Goal: Task Accomplishment & Management: Use online tool/utility

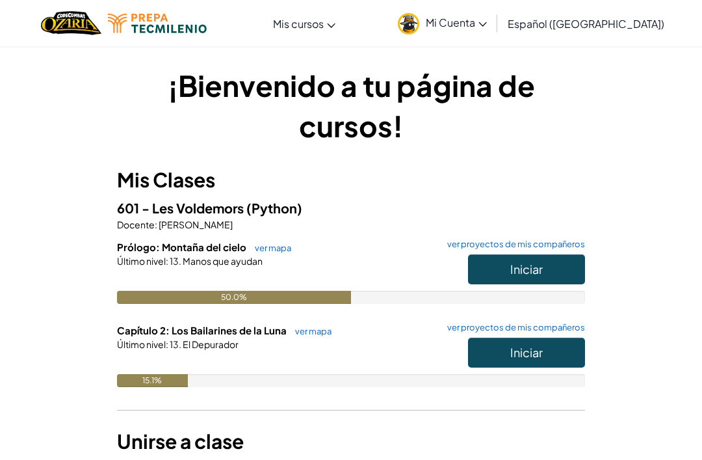
click at [515, 348] on span "Iniciar" at bounding box center [526, 352] width 33 height 15
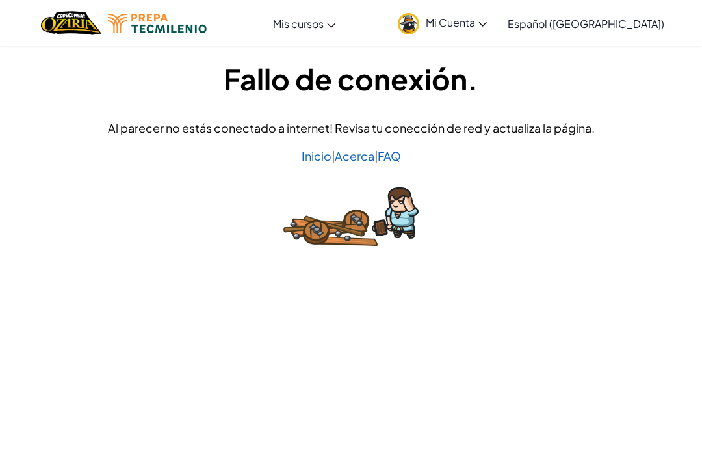
click at [556, 56] on div "Fallo de conexión. Al parecer no estás conectado a internet! Revisa tu conecció…" at bounding box center [351, 159] width 702 height 226
click at [487, 22] on span "Mi Cuenta" at bounding box center [456, 23] width 61 height 14
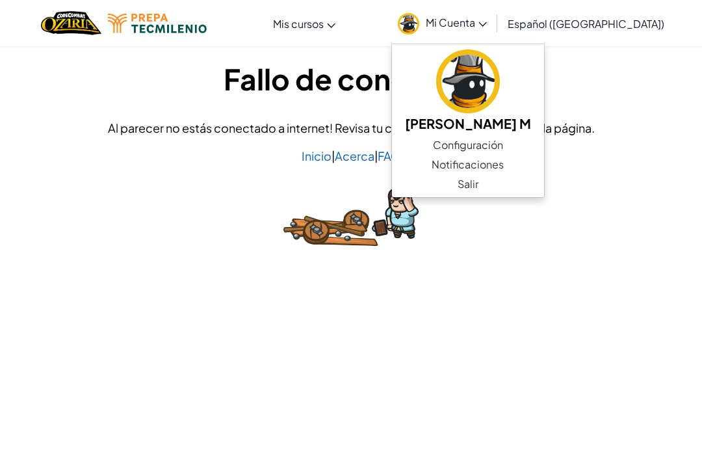
click at [493, 30] on link "Mi Cuenta" at bounding box center [442, 23] width 102 height 41
